Goal: Task Accomplishment & Management: Use online tool/utility

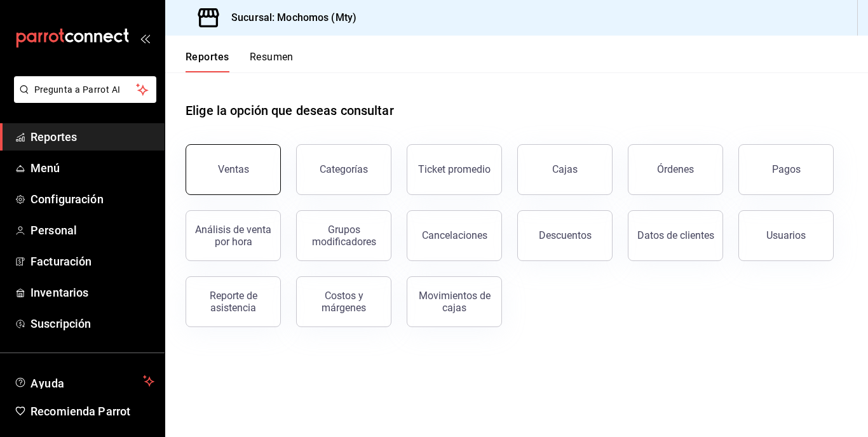
click at [227, 171] on div "Ventas" at bounding box center [233, 169] width 31 height 12
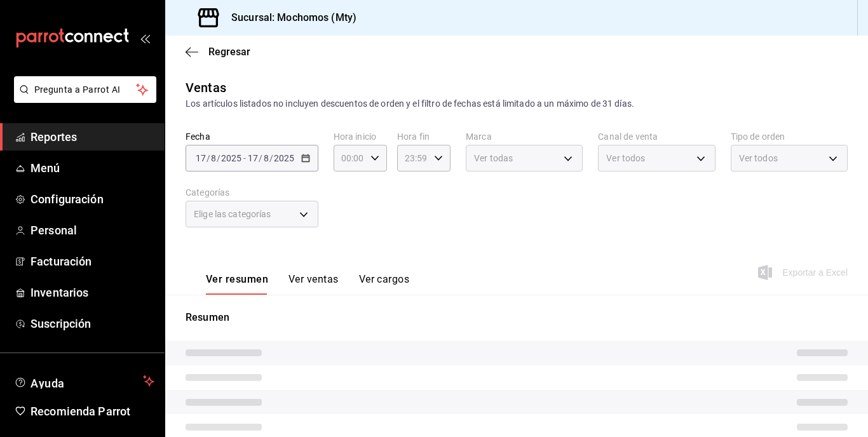
click at [297, 158] on div "[DATE] [DATE] - [DATE] [DATE]" at bounding box center [252, 158] width 133 height 27
type input "05:00"
type input "05:59"
click at [271, 159] on span "/" at bounding box center [271, 158] width 4 height 10
click at [296, 157] on div "[DATE] [DATE] - [DATE] [DATE]" at bounding box center [252, 158] width 133 height 27
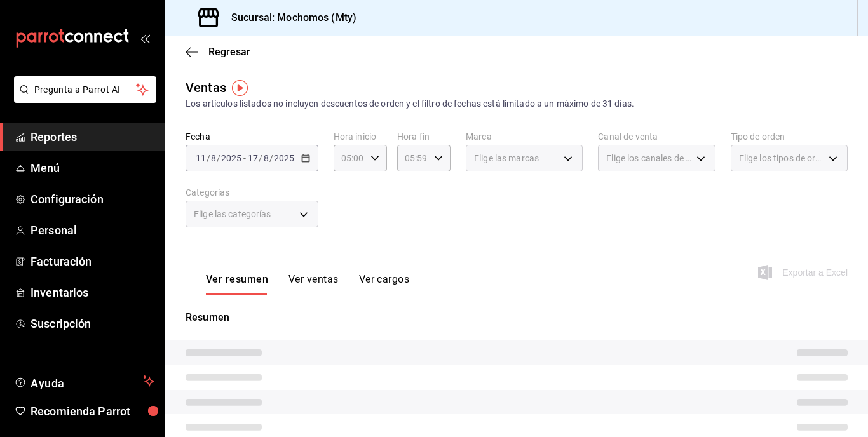
click at [294, 154] on div "[DATE] [DATE]" at bounding box center [271, 158] width 50 height 10
click at [297, 149] on div "[DATE] [DATE] - [DATE] [DATE]" at bounding box center [252, 158] width 133 height 27
click at [293, 166] on div "[DATE] [DATE] - [DATE] [DATE]" at bounding box center [252, 158] width 133 height 27
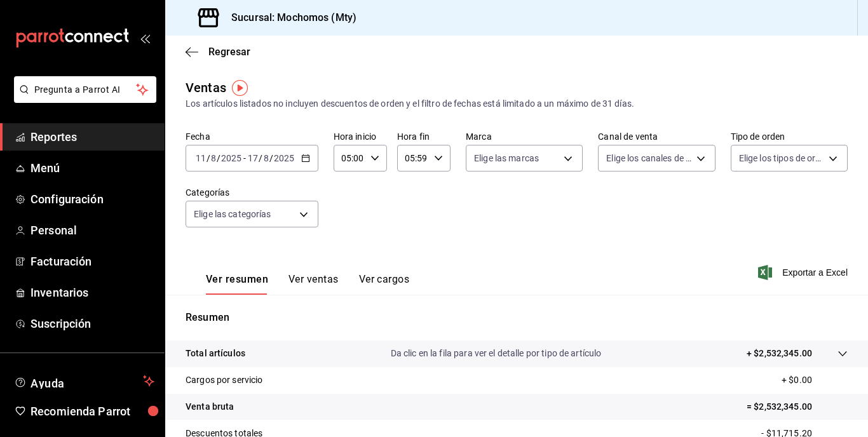
click at [294, 156] on input "2025" at bounding box center [284, 158] width 22 height 10
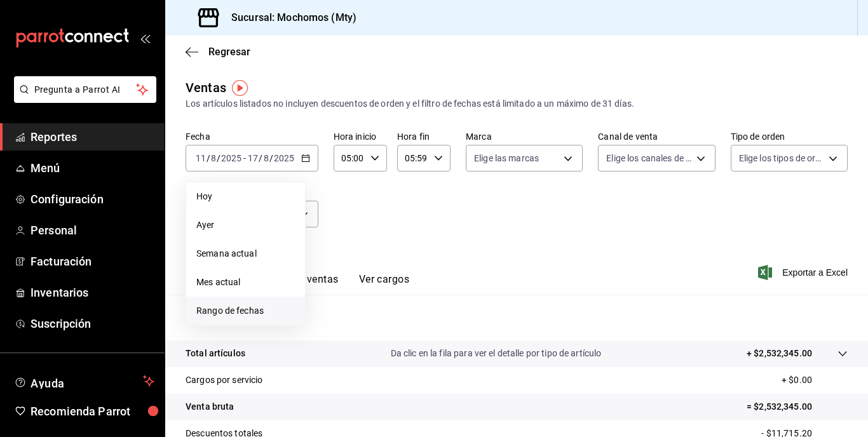
click at [243, 316] on span "Rango de fechas" at bounding box center [245, 310] width 99 height 13
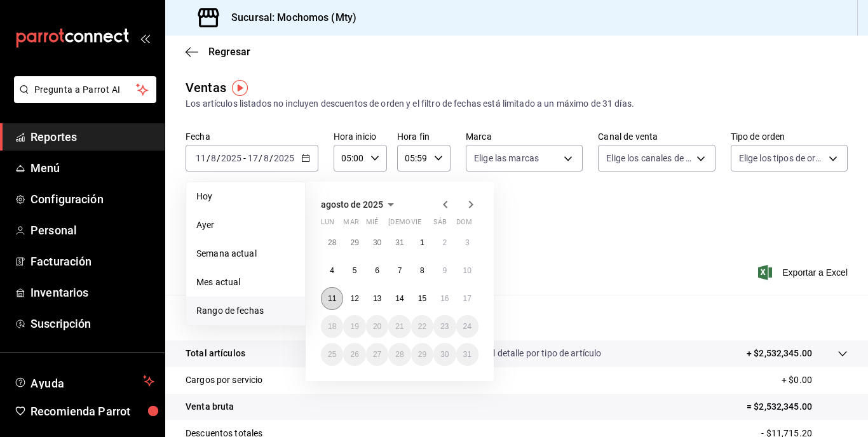
click at [331, 294] on abbr "11" at bounding box center [332, 298] width 8 height 9
click at [461, 299] on button "17" at bounding box center [467, 298] width 22 height 23
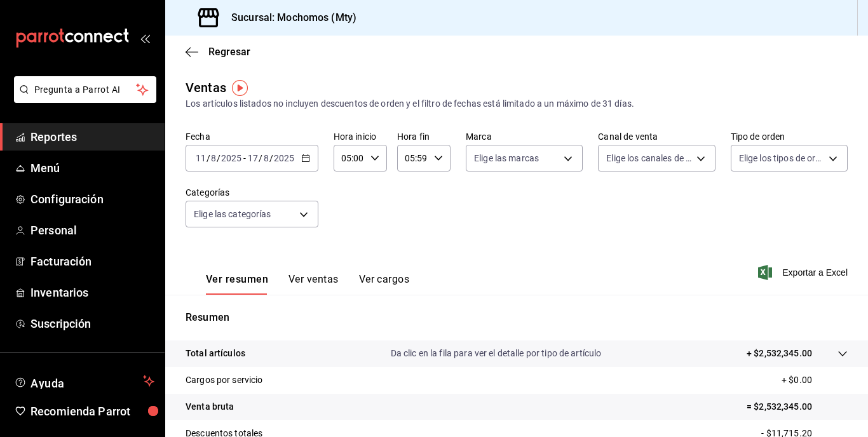
click at [824, 357] on div at bounding box center [830, 353] width 36 height 13
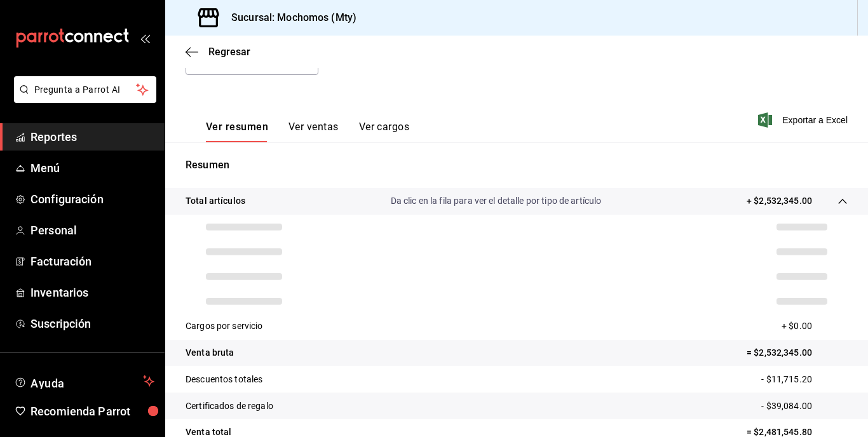
scroll to position [154, 0]
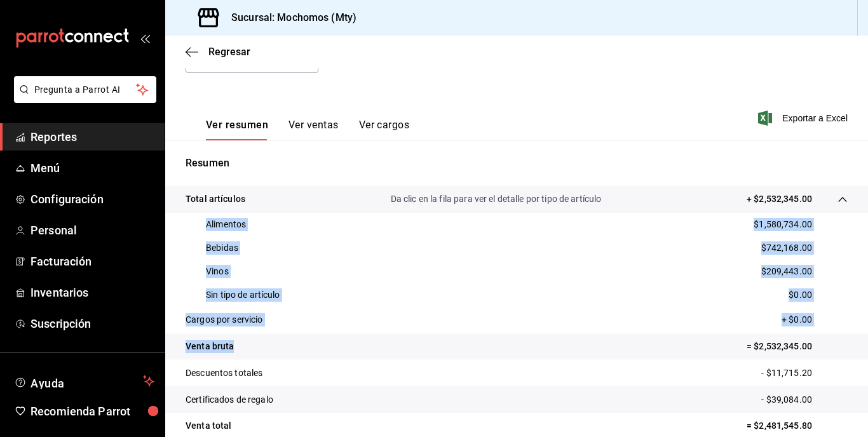
drag, startPoint x: 200, startPoint y: 222, endPoint x: 365, endPoint y: 338, distance: 202.6
click at [365, 338] on tbody "Total artículos Da clic en la fila para ver el detalle por tipo de artículo + $…" at bounding box center [516, 339] width 703 height 306
copy tbody "Alimentos $1,580,734.00 Bebidas $742,168.00 Vinos $209,443.00 Sin tipo de artíc…"
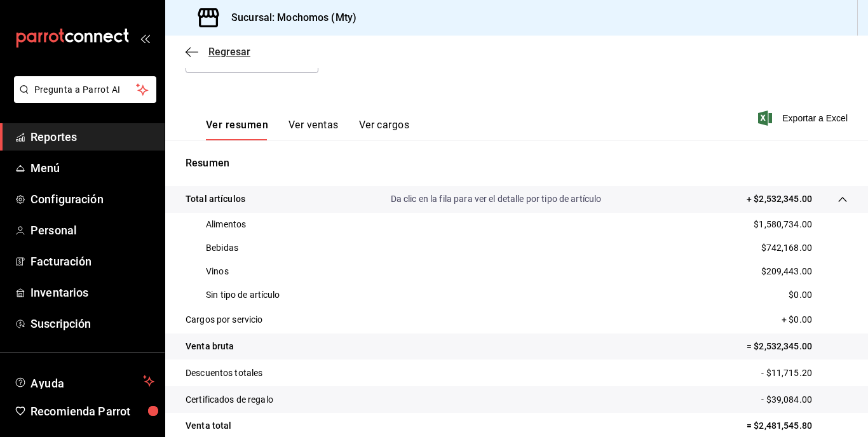
drag, startPoint x: 201, startPoint y: 40, endPoint x: 186, endPoint y: 51, distance: 19.1
click at [186, 51] on div "Regresar" at bounding box center [516, 52] width 703 height 32
click at [186, 51] on icon "button" at bounding box center [188, 52] width 5 height 10
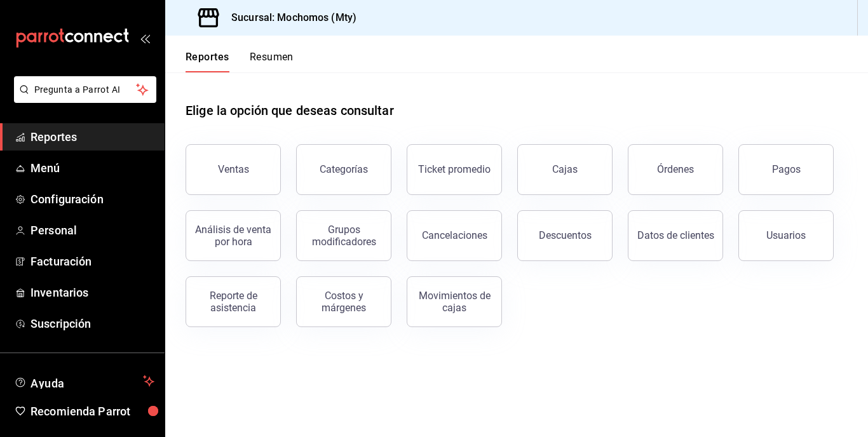
click at [215, 50] on div "Reportes Resumen" at bounding box center [229, 54] width 128 height 37
click at [196, 49] on div "Reportes Resumen" at bounding box center [229, 54] width 128 height 37
click at [194, 51] on button "Reportes" at bounding box center [208, 62] width 44 height 22
drag, startPoint x: 428, startPoint y: 46, endPoint x: 531, endPoint y: 180, distance: 168.6
click at [531, 180] on div "Reportes Resumen Elige la opción que deseas consultar Ventas Categorías Ticket …" at bounding box center [516, 237] width 703 height 402
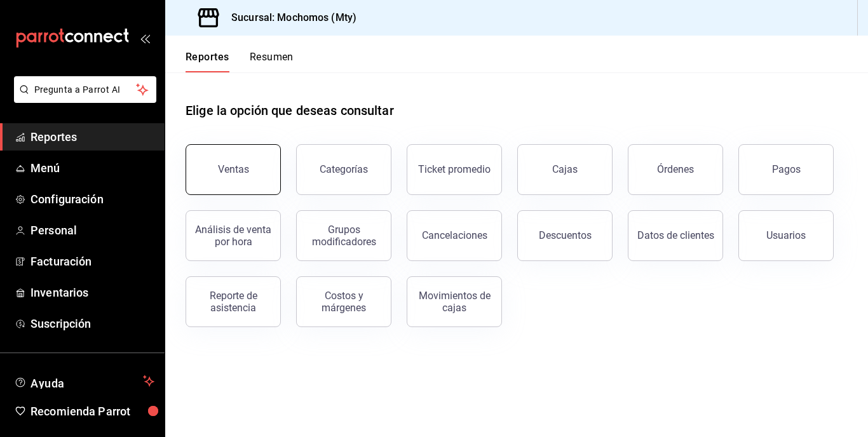
click at [194, 161] on button "Ventas" at bounding box center [233, 169] width 95 height 51
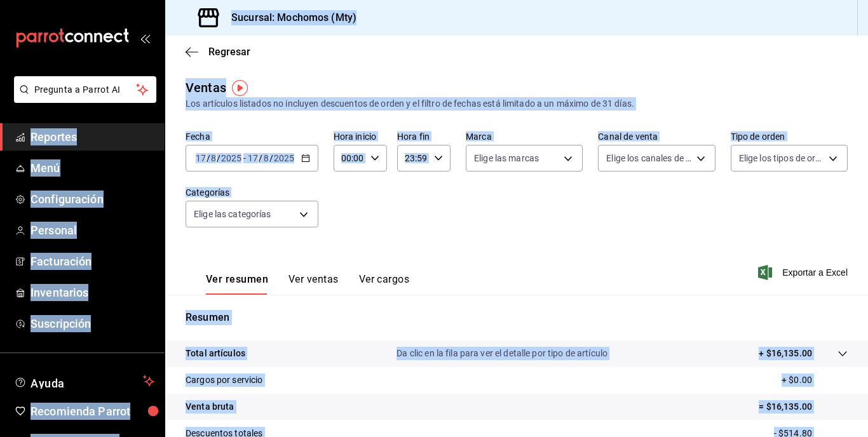
click at [304, 154] on icon "button" at bounding box center [305, 158] width 9 height 9
click at [312, 161] on div "[DATE] [DATE] - [DATE] [DATE]" at bounding box center [252, 158] width 133 height 27
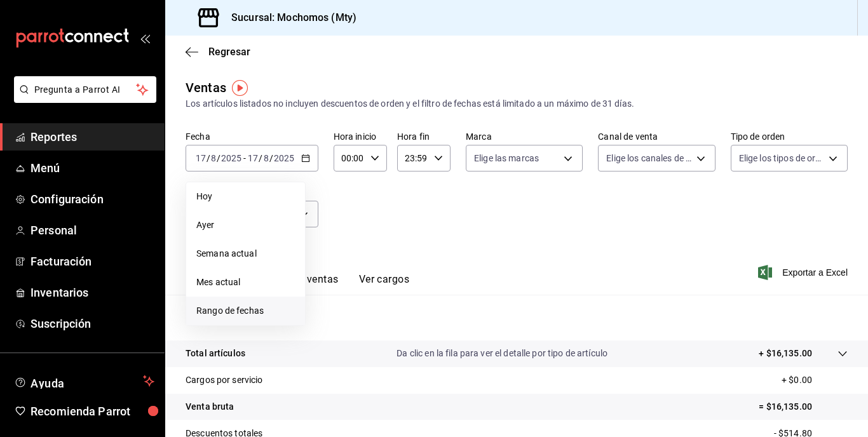
click at [257, 302] on li "Rango de fechas" at bounding box center [245, 311] width 119 height 29
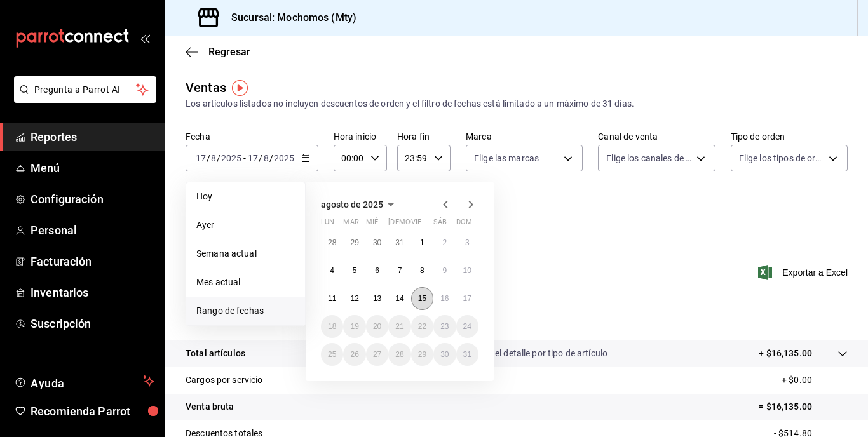
click at [419, 294] on abbr "15" at bounding box center [422, 298] width 8 height 9
click at [470, 294] on button "17" at bounding box center [467, 298] width 22 height 23
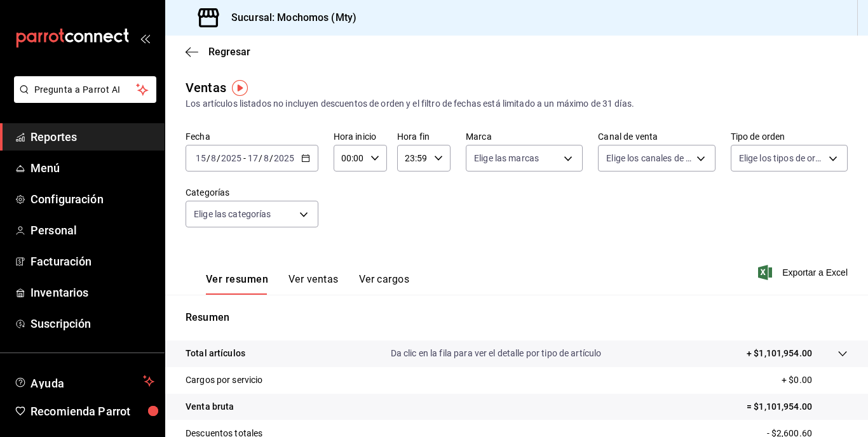
click at [365, 161] on div "00:00 Hora inicio" at bounding box center [360, 158] width 53 height 27
click at [344, 250] on button "05" at bounding box center [346, 245] width 21 height 25
type input "05:00"
click at [433, 158] on div at bounding box center [434, 218] width 868 height 437
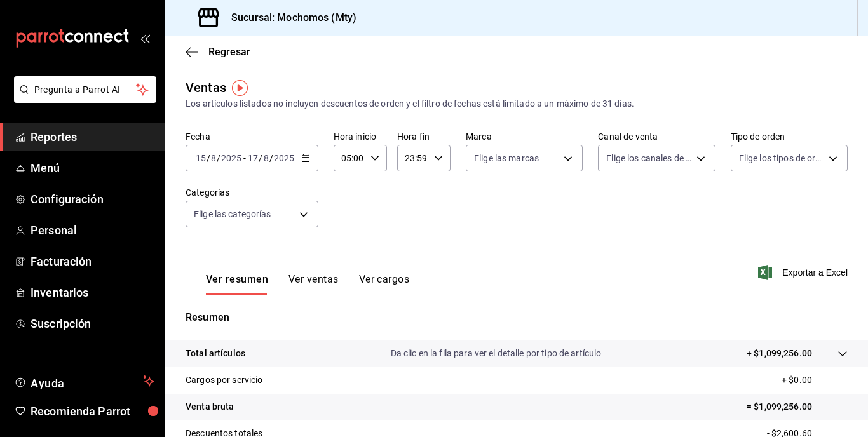
click at [433, 158] on div at bounding box center [434, 218] width 868 height 437
click at [434, 158] on icon "button" at bounding box center [438, 158] width 9 height 9
click at [411, 228] on span "05" at bounding box center [409, 227] width 6 height 10
type input "05:59"
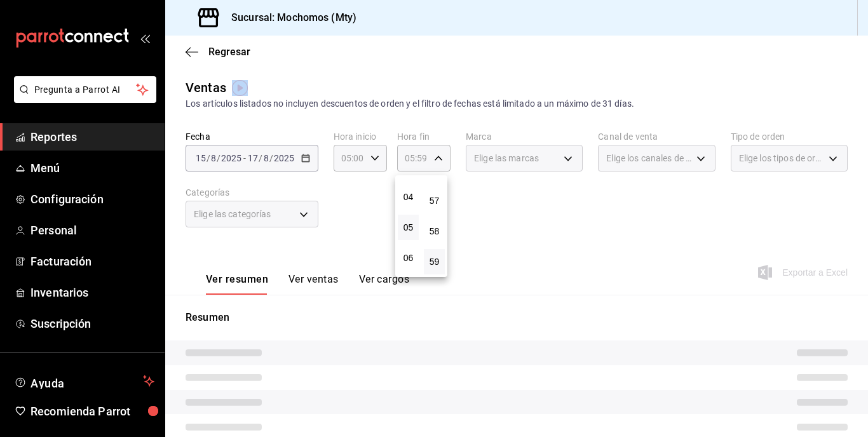
click at [566, 205] on div at bounding box center [434, 218] width 868 height 437
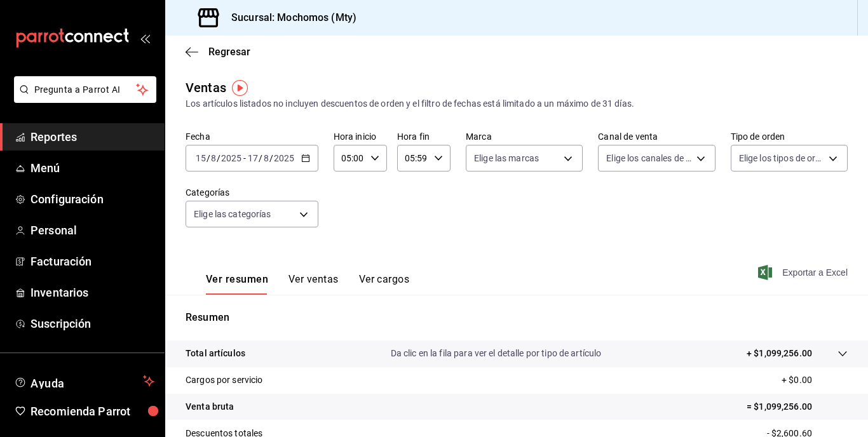
click at [810, 273] on span "Exportar a Excel" at bounding box center [804, 272] width 87 height 15
